Goal: Task Accomplishment & Management: Manage account settings

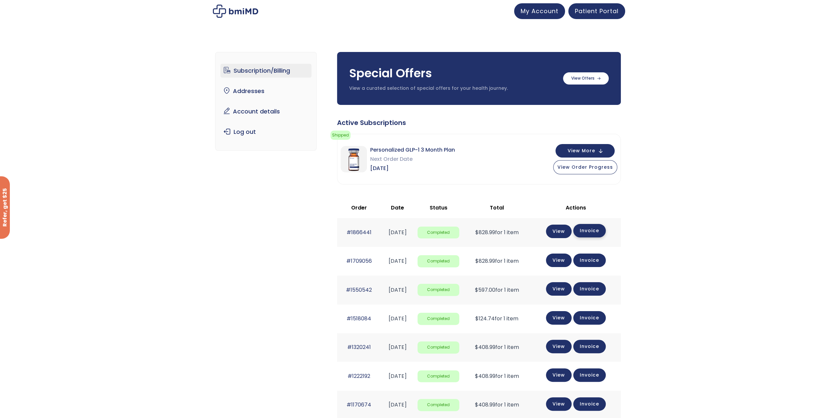
click at [589, 231] on link "Invoice" at bounding box center [589, 230] width 33 height 13
click at [595, 170] on button "View Order Progress" at bounding box center [585, 166] width 64 height 14
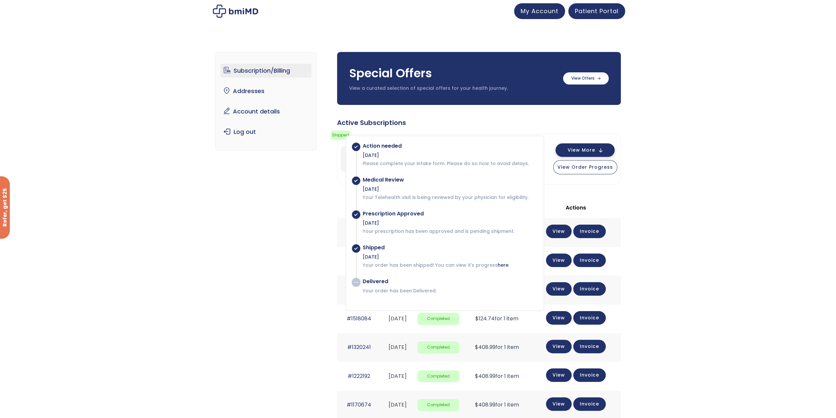
click at [606, 152] on button "View More" at bounding box center [584, 149] width 59 height 13
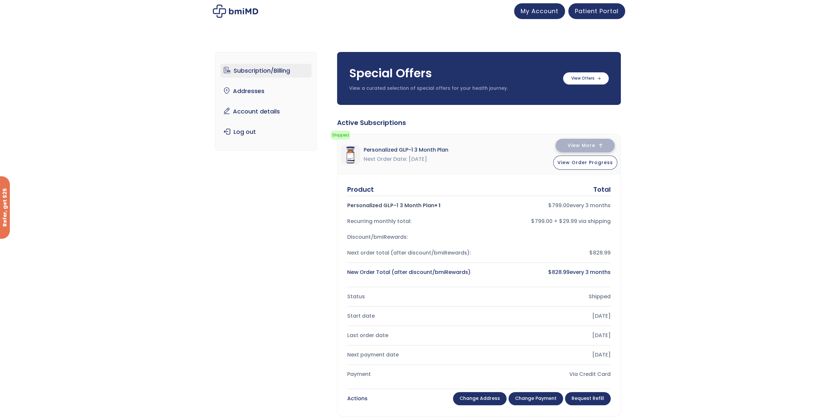
click at [589, 145] on span "View More" at bounding box center [582, 145] width 28 height 4
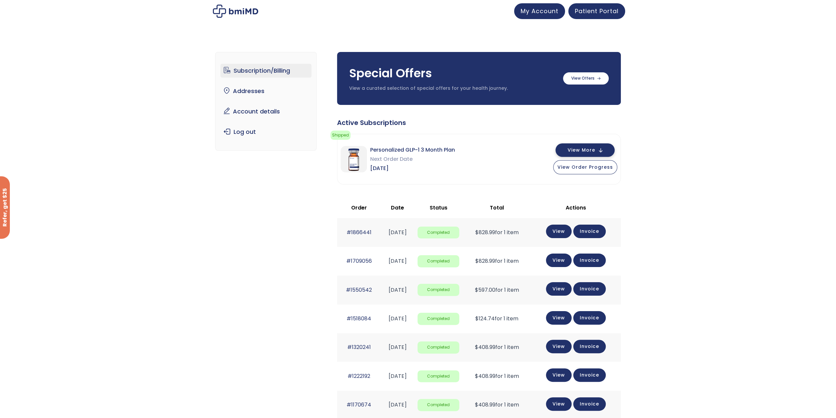
click at [589, 145] on button "View More" at bounding box center [584, 149] width 59 height 13
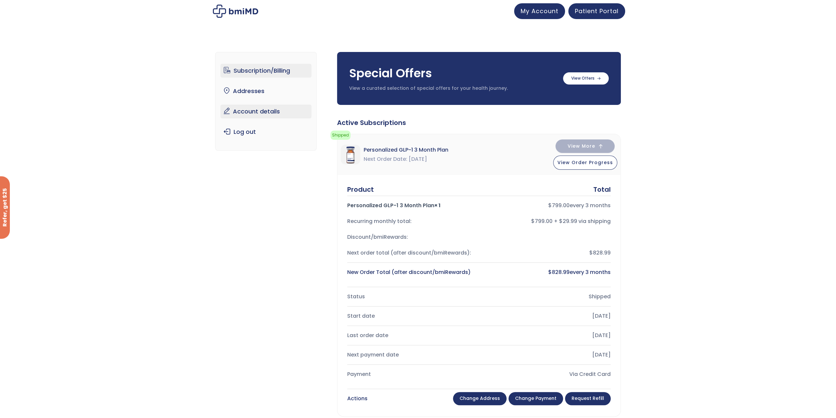
click at [252, 113] on link "Account details" at bounding box center [265, 111] width 91 height 14
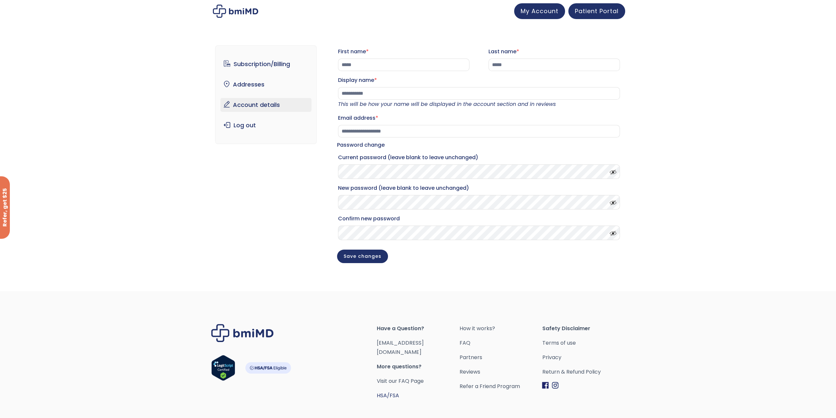
click at [382, 391] on link "HSA/FSA" at bounding box center [388, 395] width 22 height 8
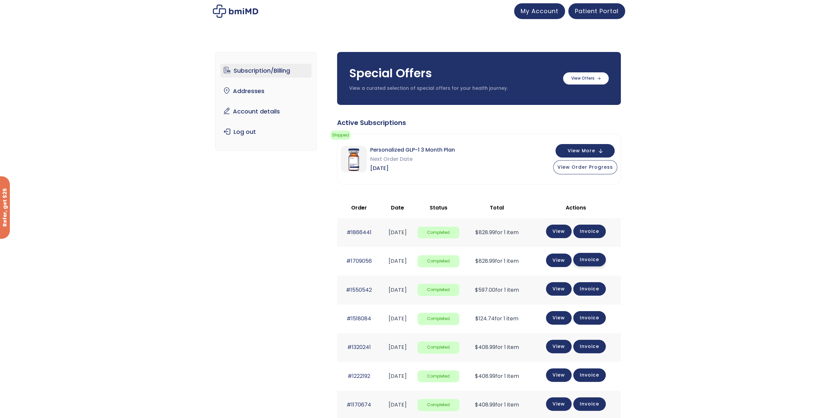
click at [601, 259] on link "Invoice" at bounding box center [589, 259] width 33 height 13
click at [605, 287] on link "Invoice" at bounding box center [589, 287] width 33 height 13
click at [592, 13] on span "Patient Portal" at bounding box center [597, 10] width 44 height 8
click at [258, 115] on link "Account details" at bounding box center [265, 111] width 91 height 14
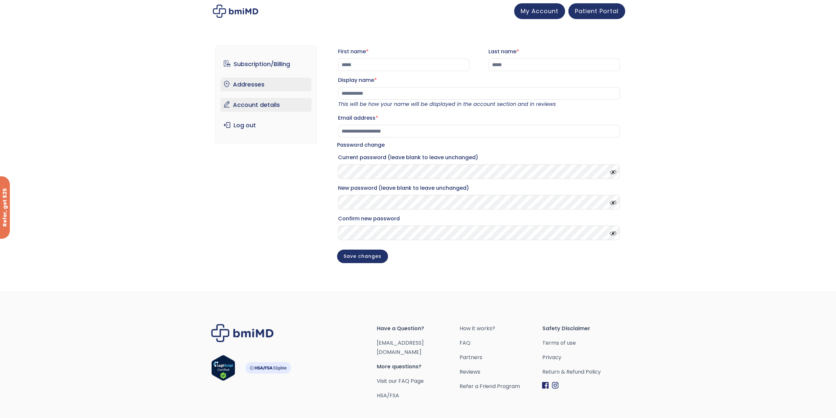
click at [257, 86] on link "Addresses" at bounding box center [265, 85] width 91 height 14
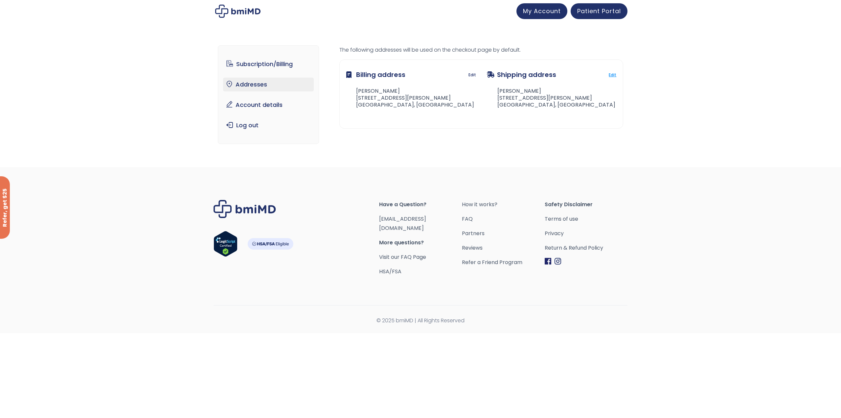
click at [612, 74] on link "Edit" at bounding box center [613, 74] width 8 height 9
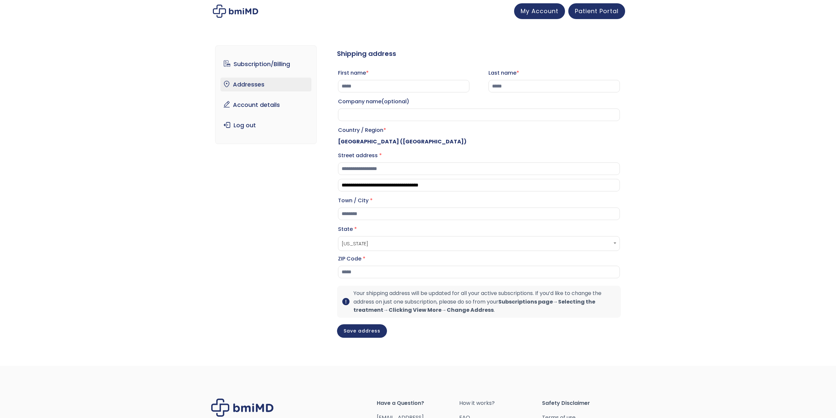
select select "**"
drag, startPoint x: 404, startPoint y: 172, endPoint x: 251, endPoint y: 180, distance: 153.2
click at [251, 180] on div "**********" at bounding box center [418, 196] width 406 height 328
